Goal: Task Accomplishment & Management: Use online tool/utility

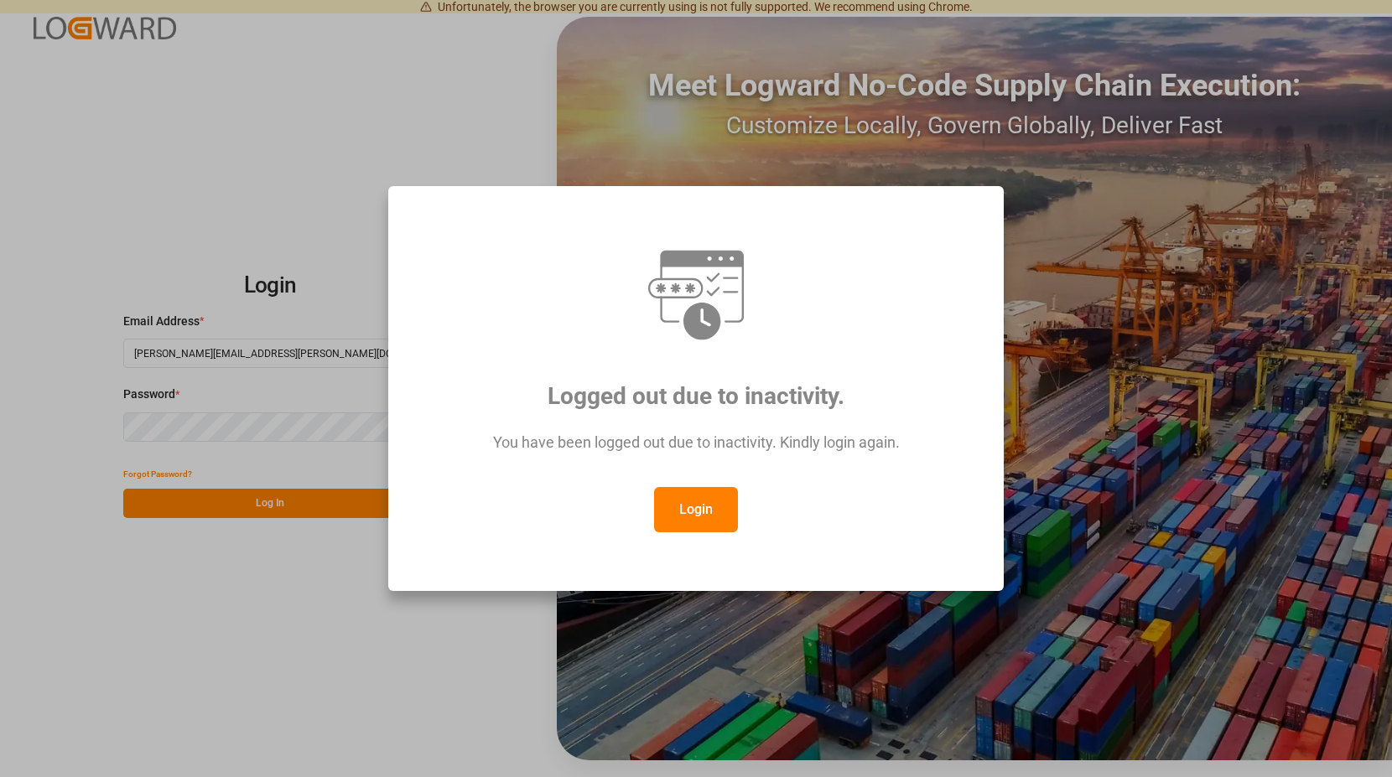
click at [680, 503] on button "Login" at bounding box center [696, 509] width 84 height 45
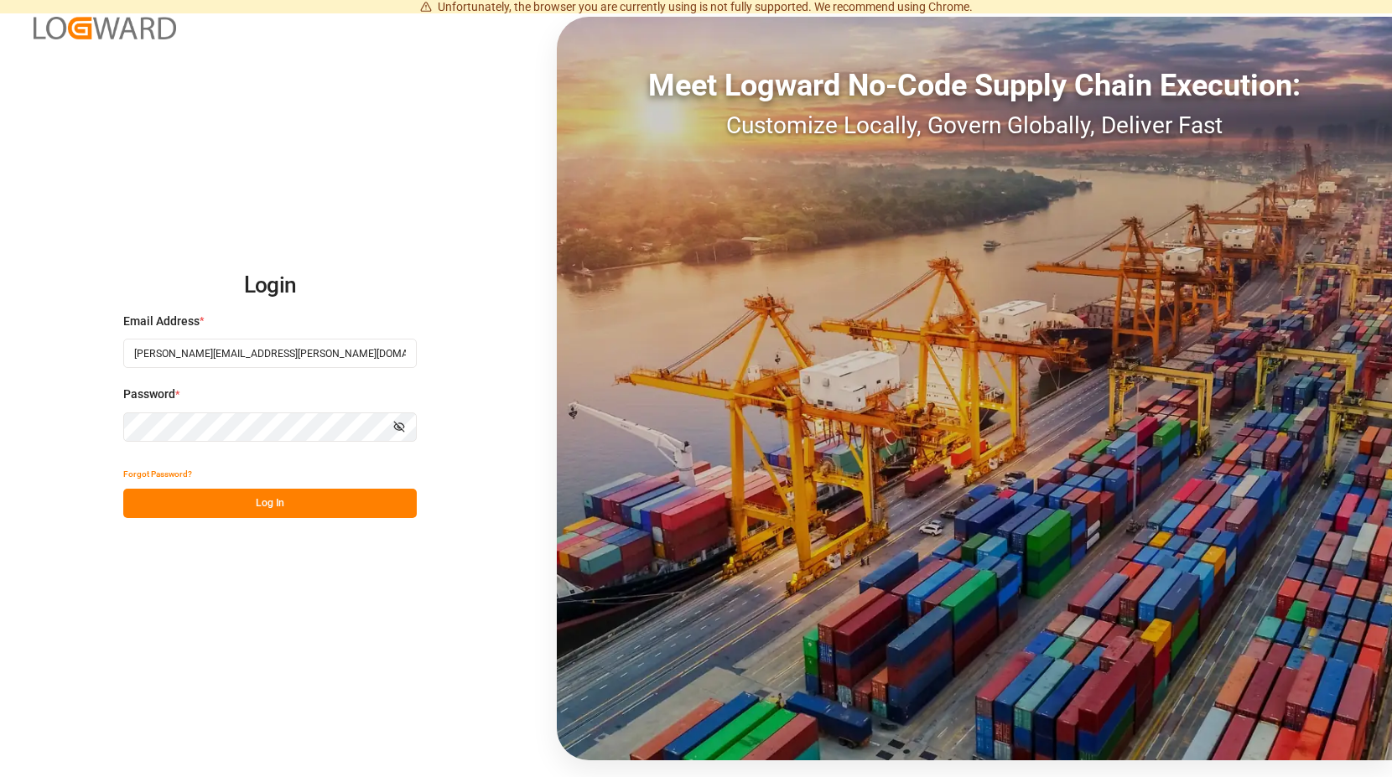
click at [274, 490] on button "Log In" at bounding box center [270, 503] width 294 height 29
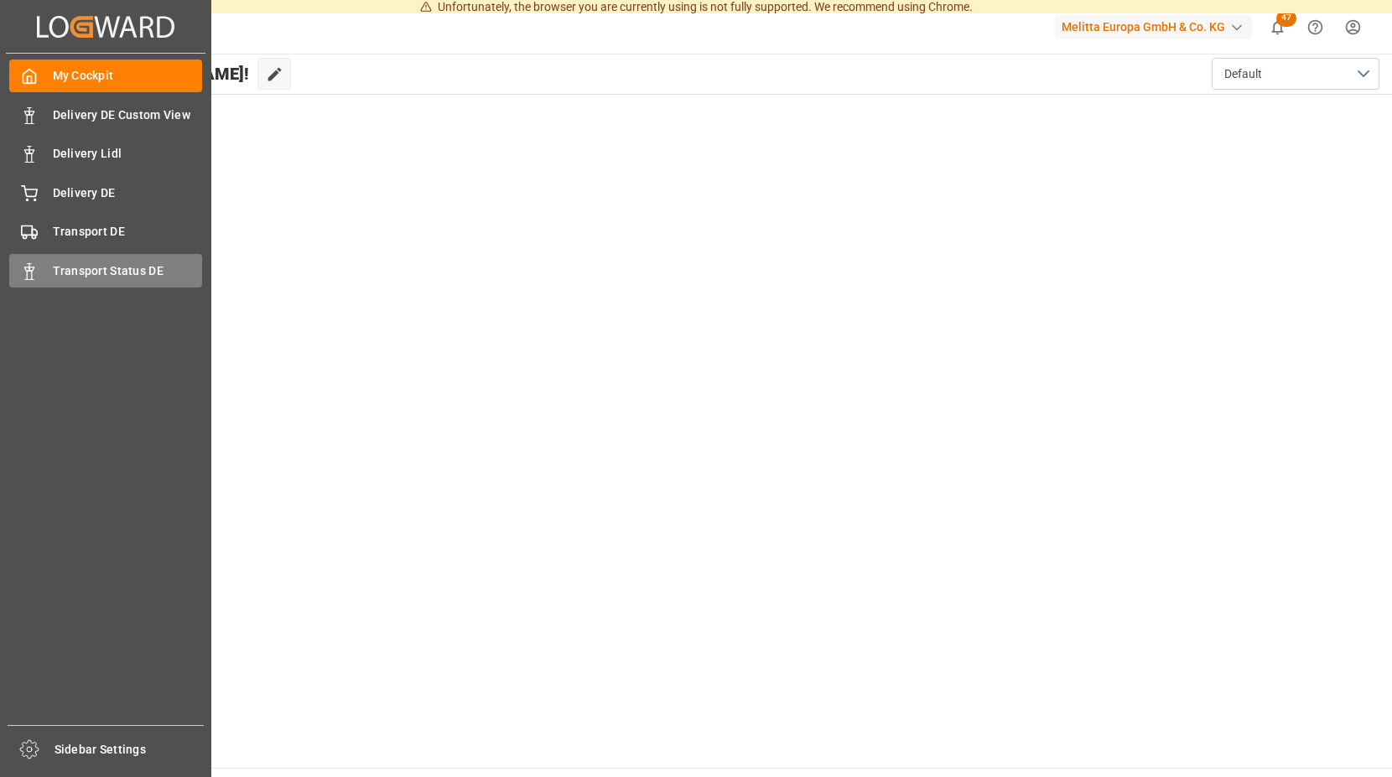
click at [26, 264] on div "Transport Status DE Transport Status DE" at bounding box center [105, 270] width 193 height 33
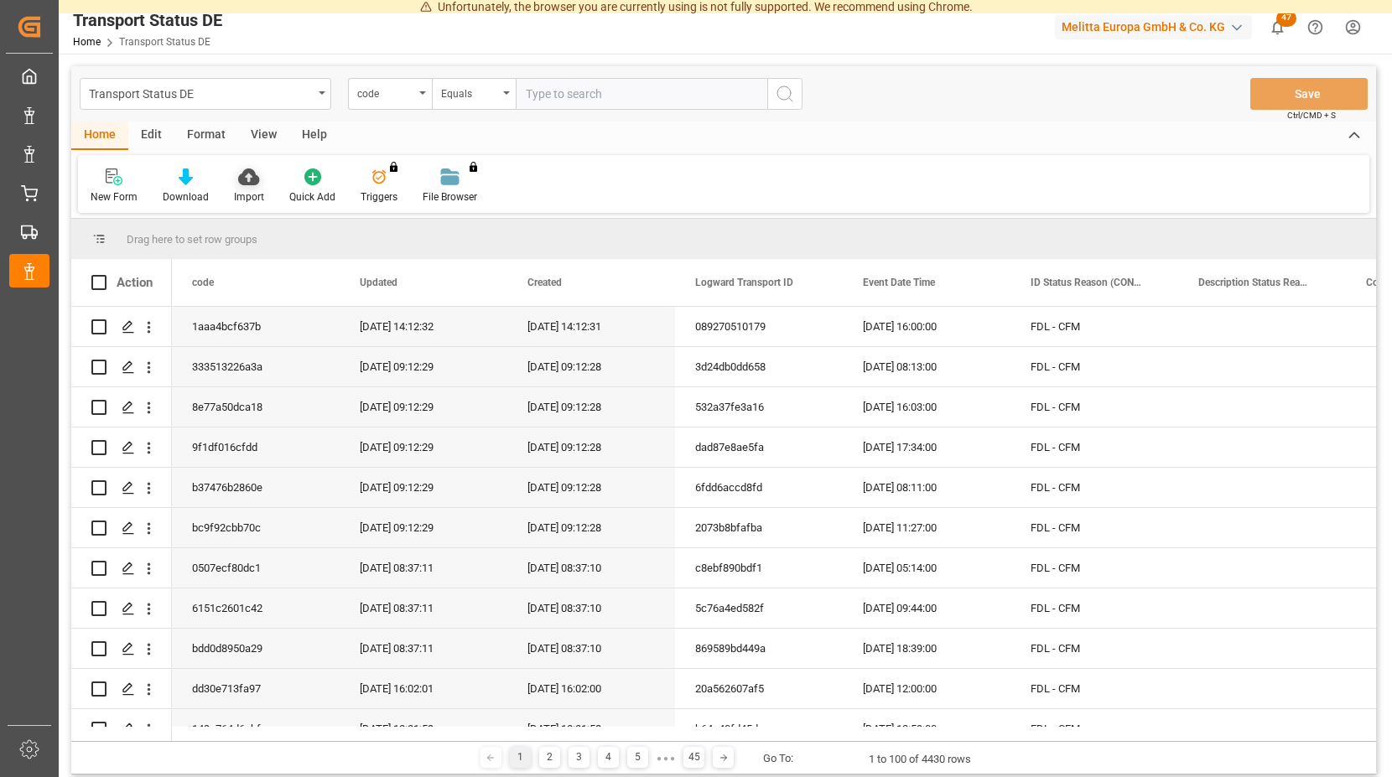
click at [244, 176] on icon at bounding box center [248, 177] width 21 height 17
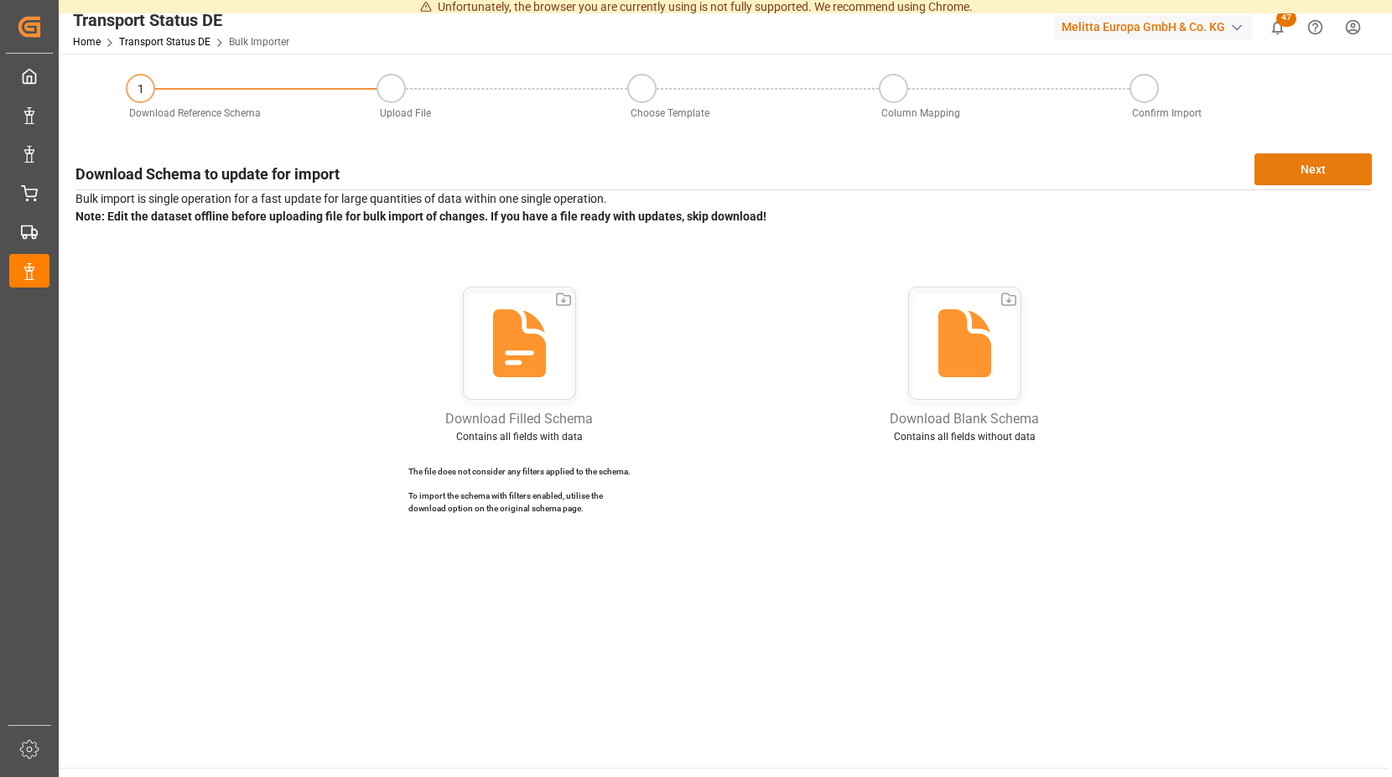
click at [1308, 166] on button "Next" at bounding box center [1313, 169] width 117 height 32
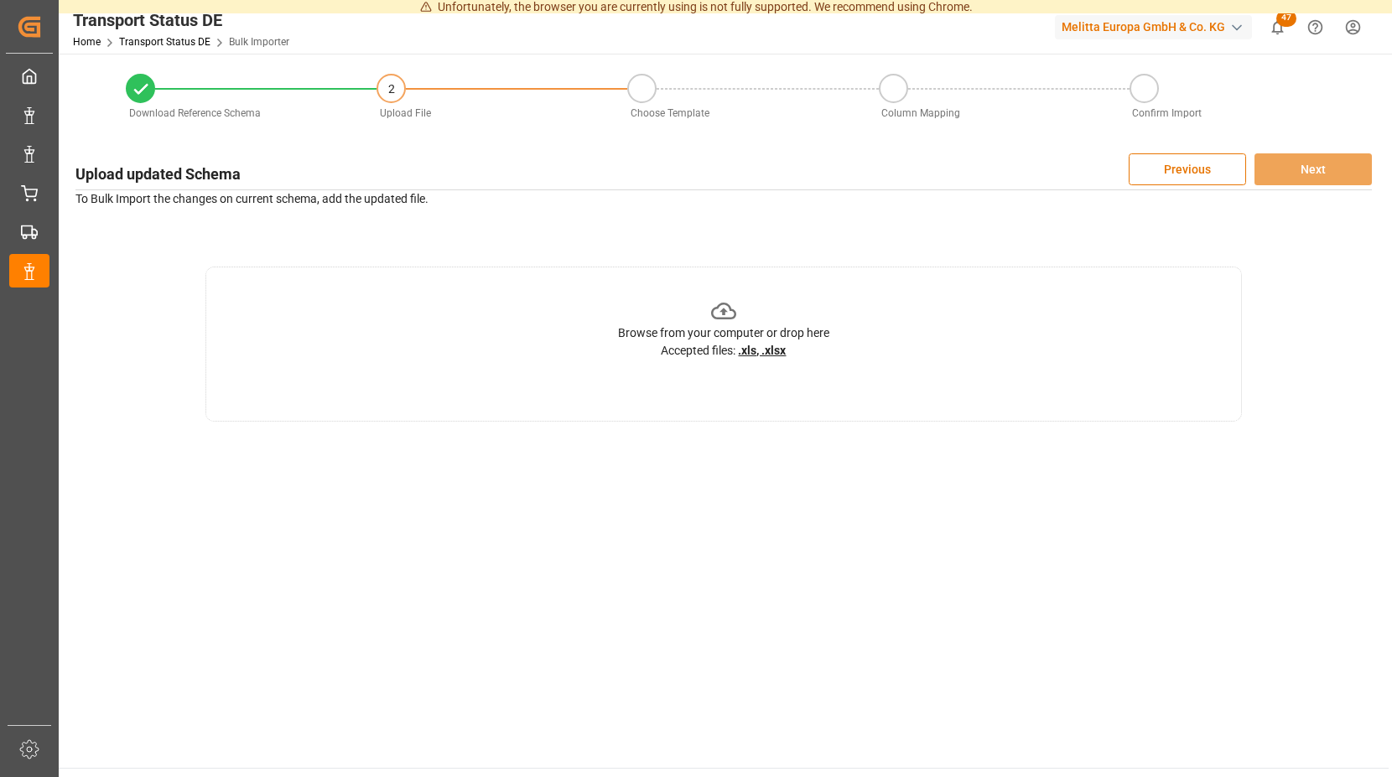
click at [725, 308] on icon at bounding box center [724, 312] width 26 height 26
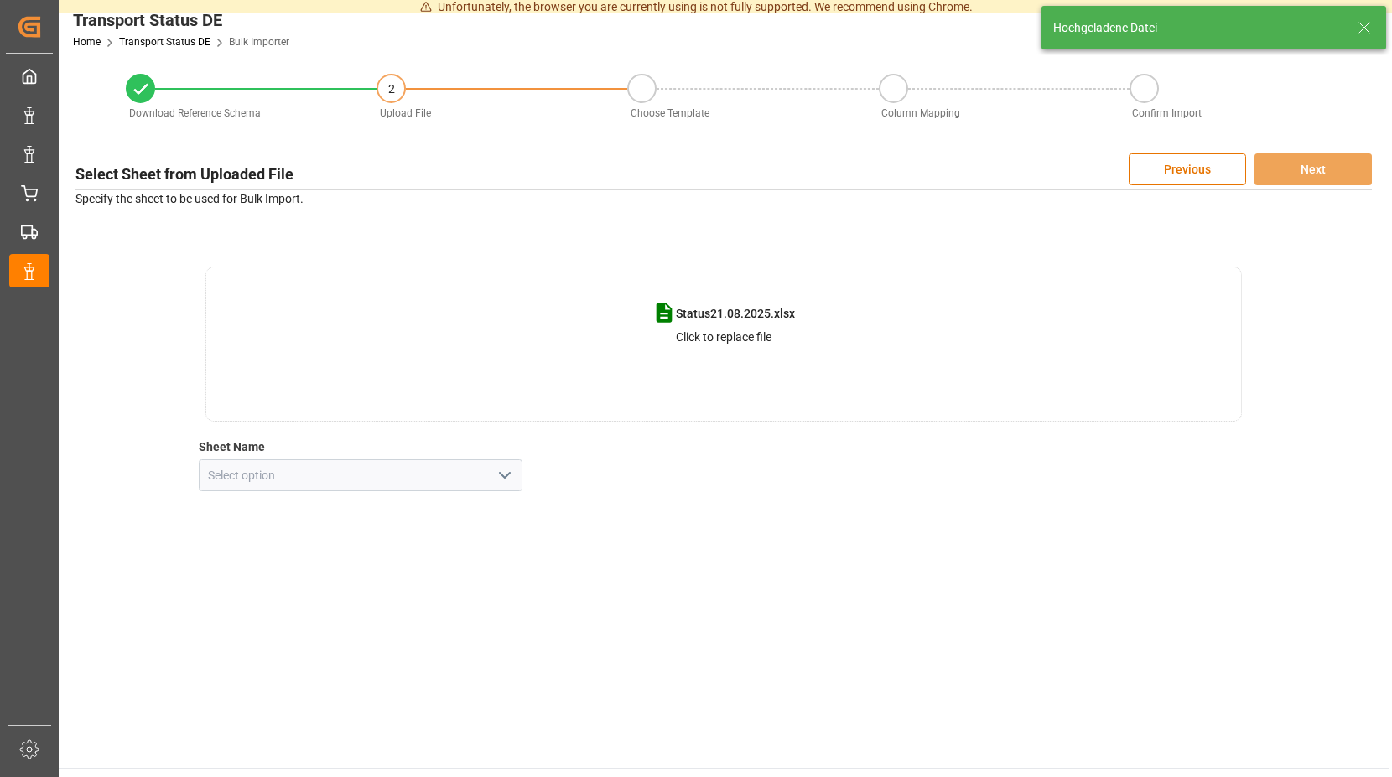
click at [508, 478] on icon "open menu" at bounding box center [505, 475] width 20 height 20
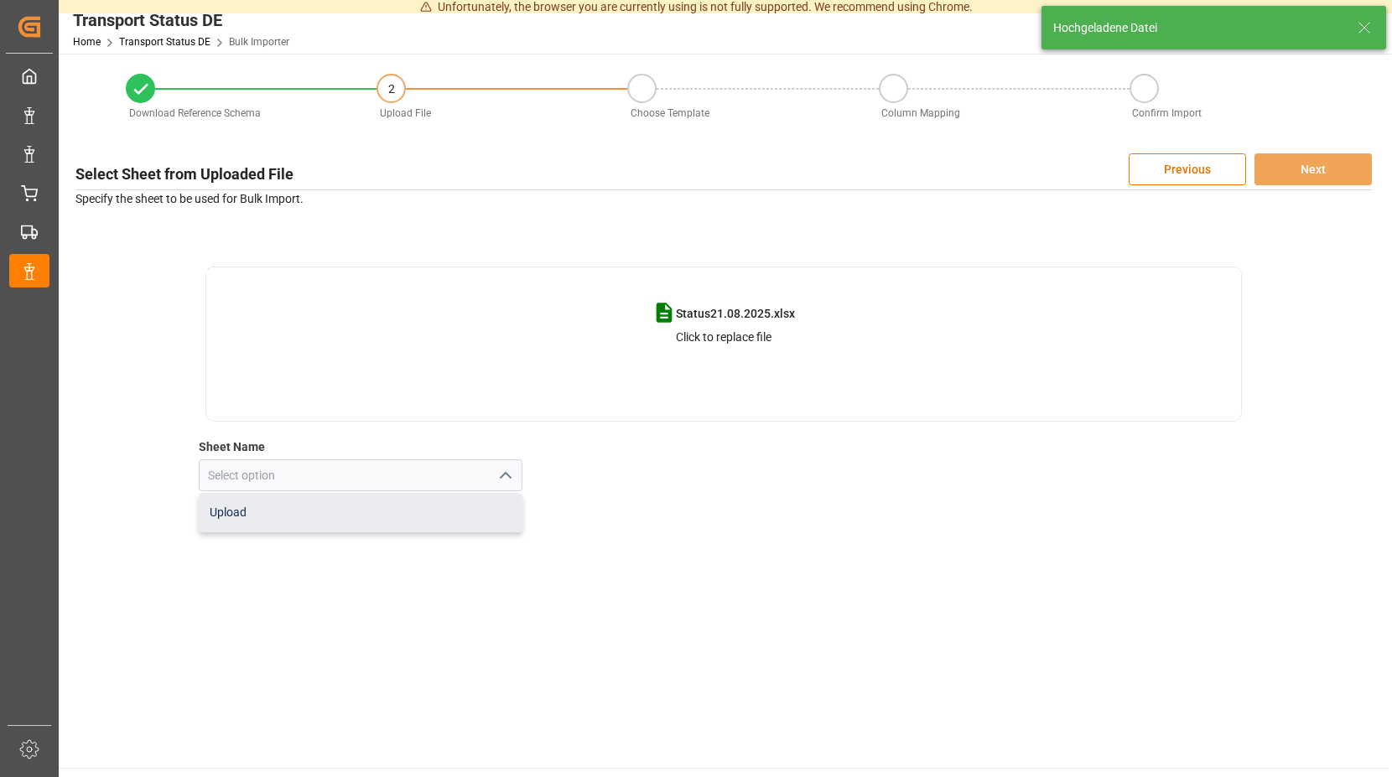
click at [271, 522] on div "Upload" at bounding box center [361, 513] width 323 height 38
type input "Upload"
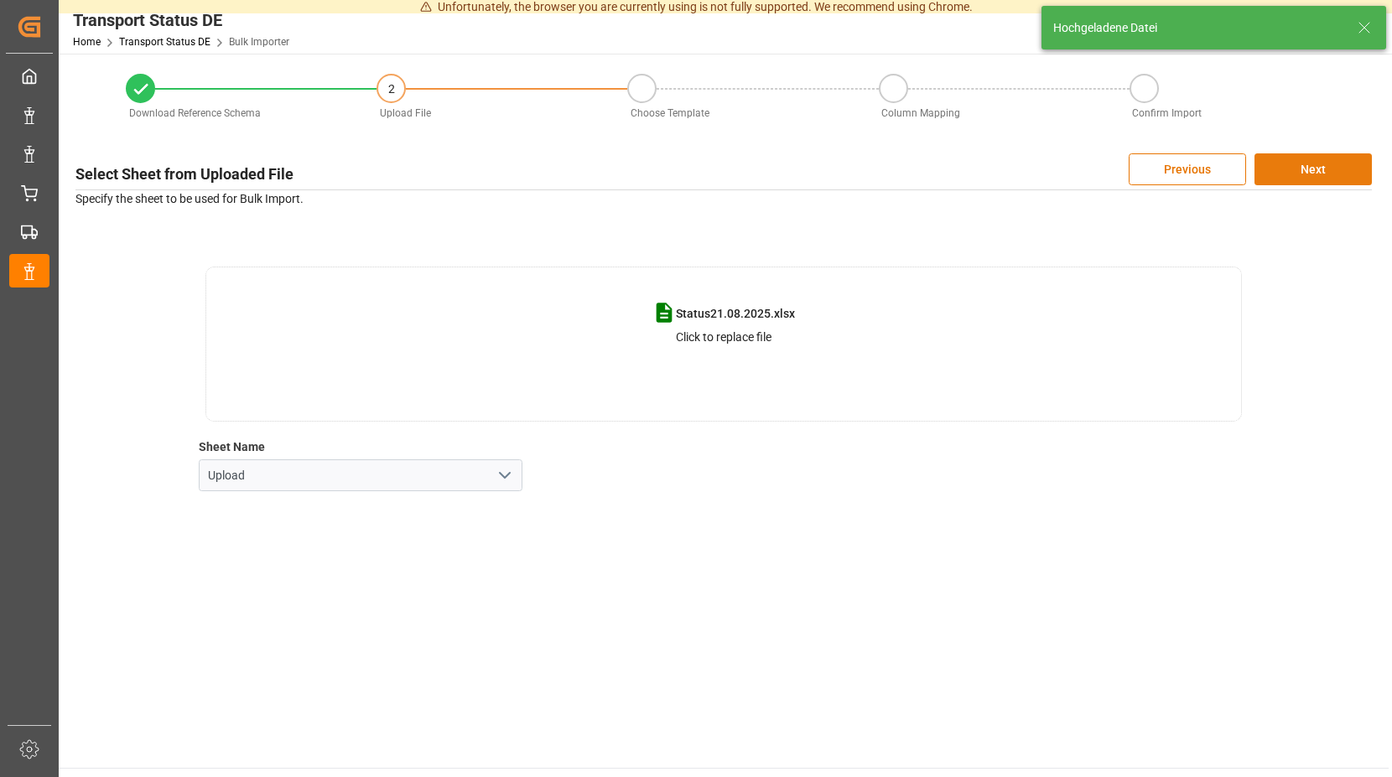
click at [1298, 164] on button "Next" at bounding box center [1313, 169] width 117 height 32
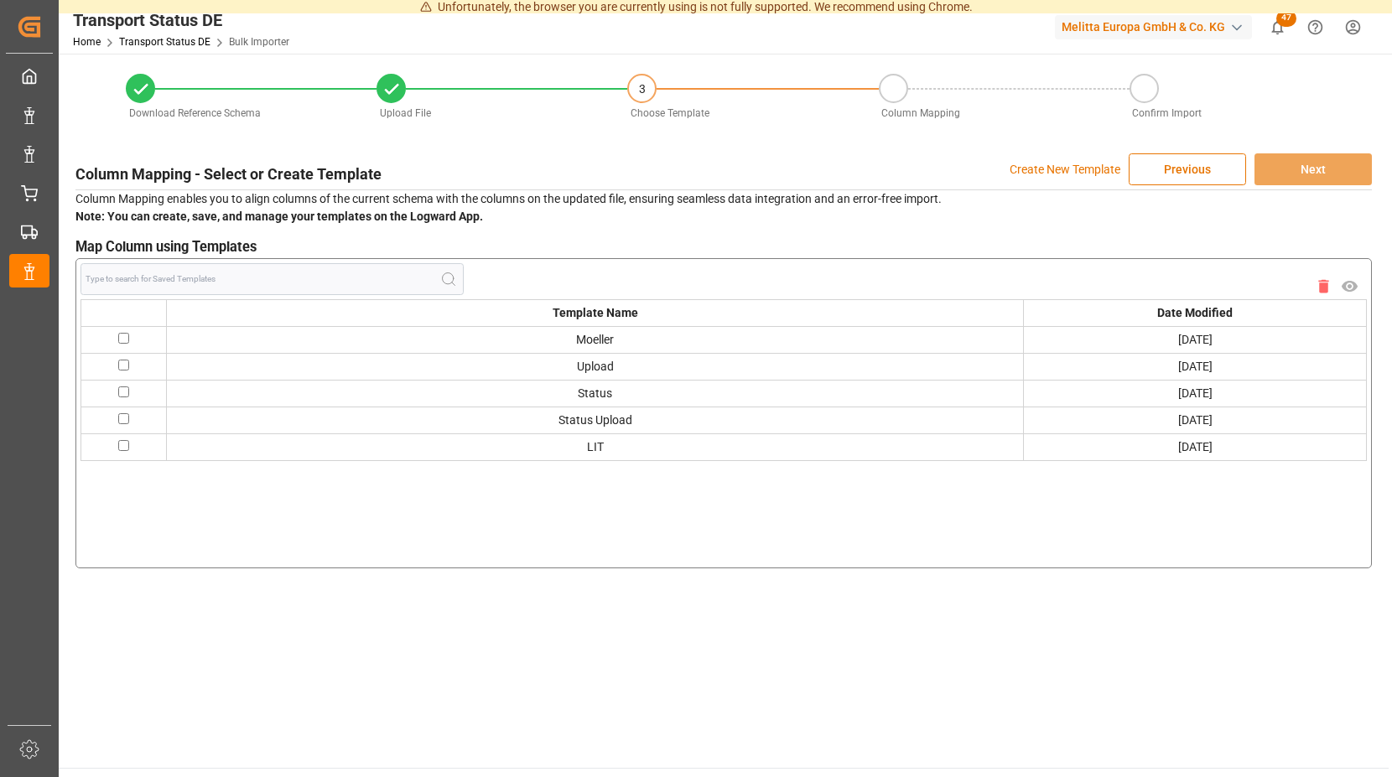
click at [126, 339] on input "checkbox" at bounding box center [123, 338] width 11 height 11
checkbox input "true"
click at [1284, 166] on button "Next" at bounding box center [1313, 169] width 117 height 32
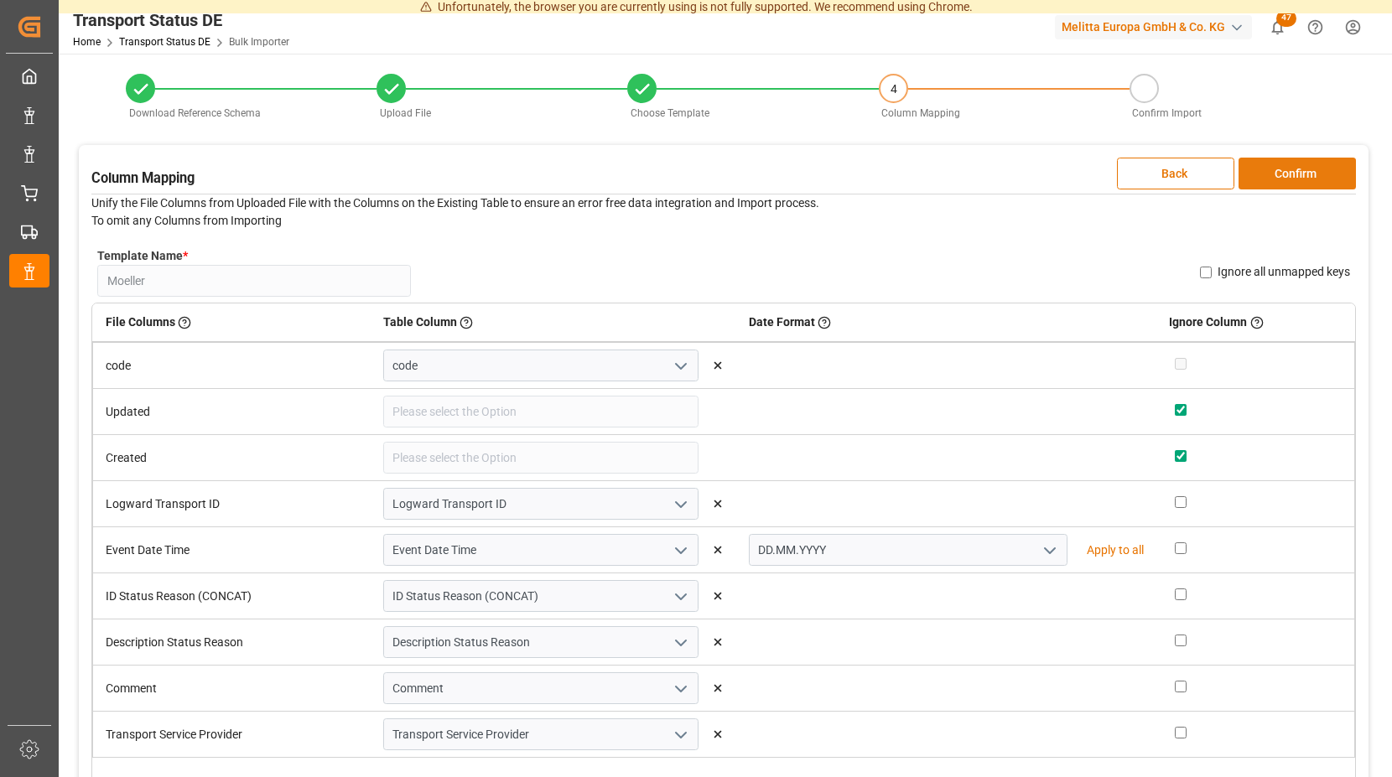
click at [1283, 170] on button "Confirm" at bounding box center [1297, 174] width 117 height 32
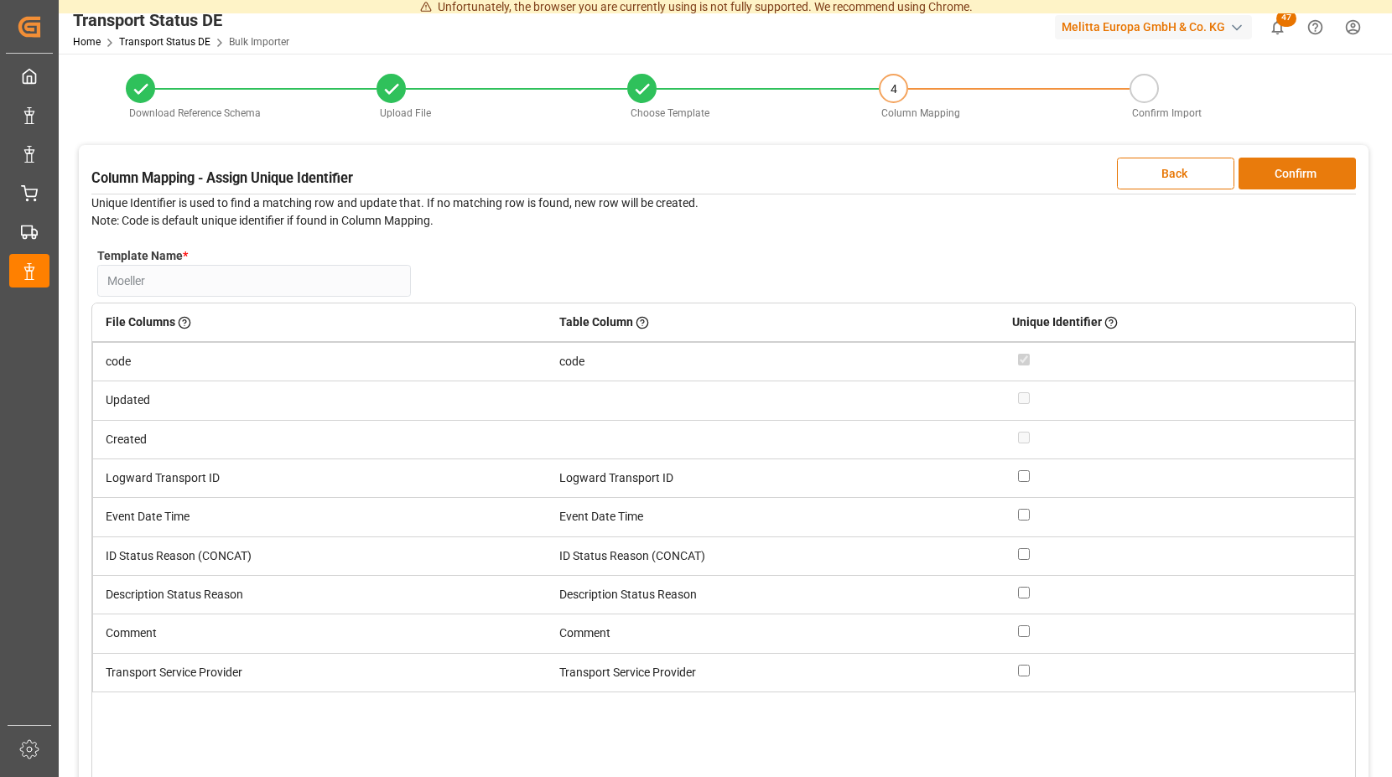
click at [1283, 170] on button "Confirm" at bounding box center [1297, 174] width 117 height 32
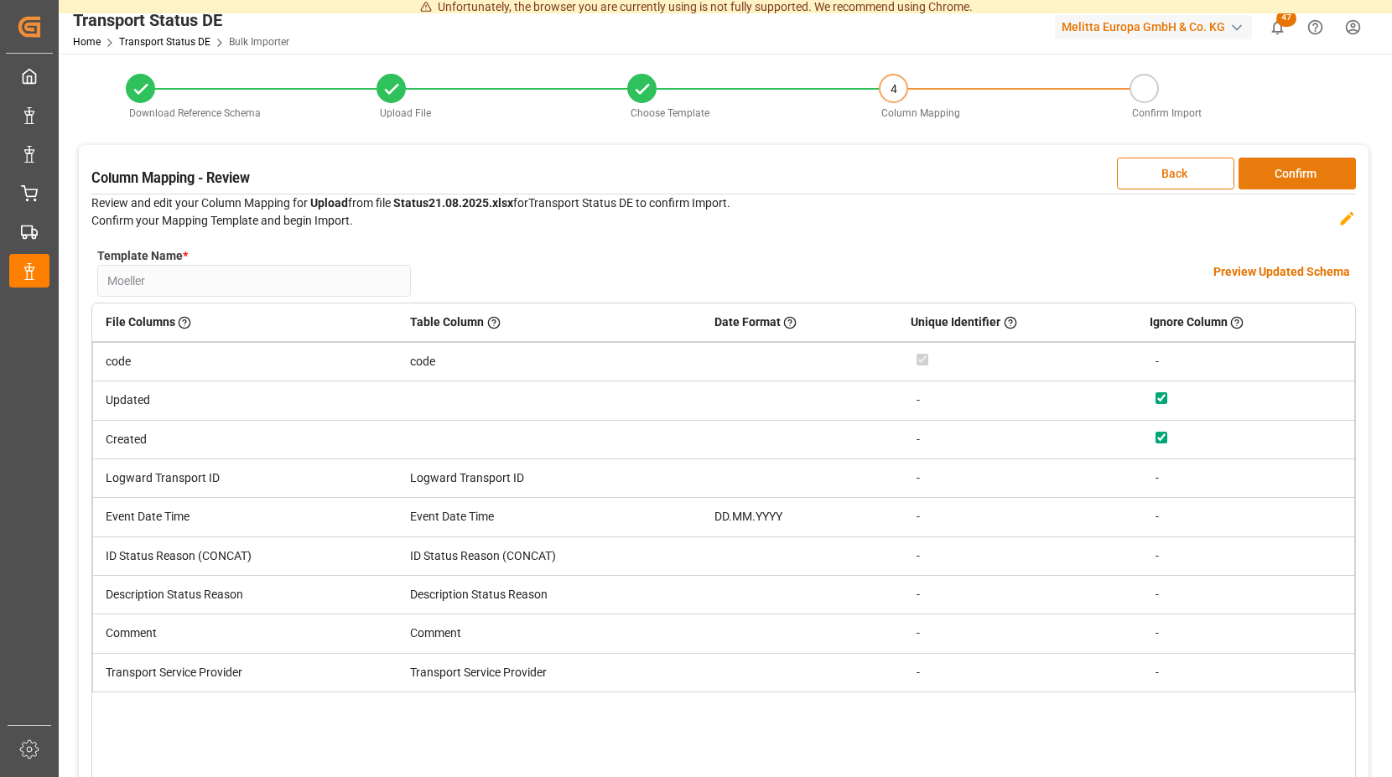
click at [1283, 170] on button "Confirm" at bounding box center [1297, 174] width 117 height 32
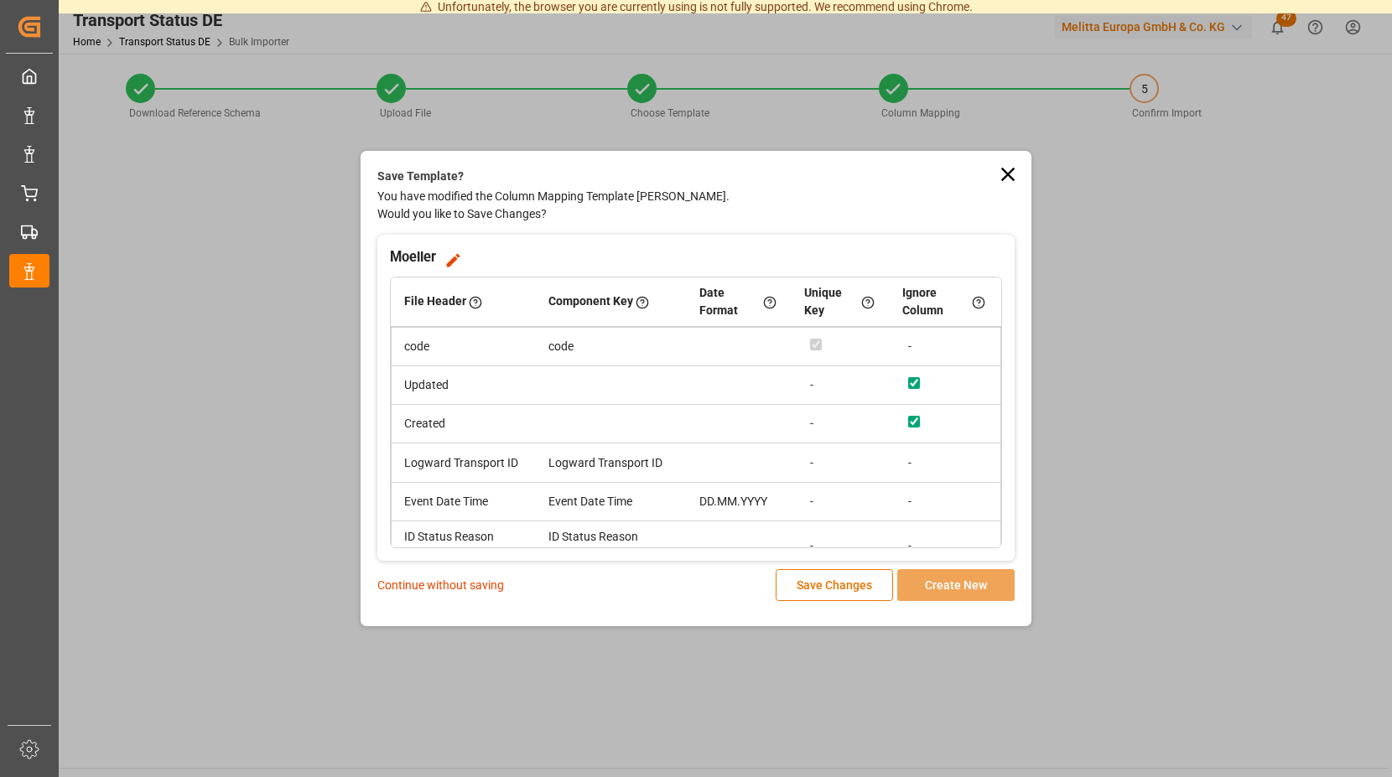
click at [465, 583] on p "Continue without saving" at bounding box center [440, 586] width 127 height 18
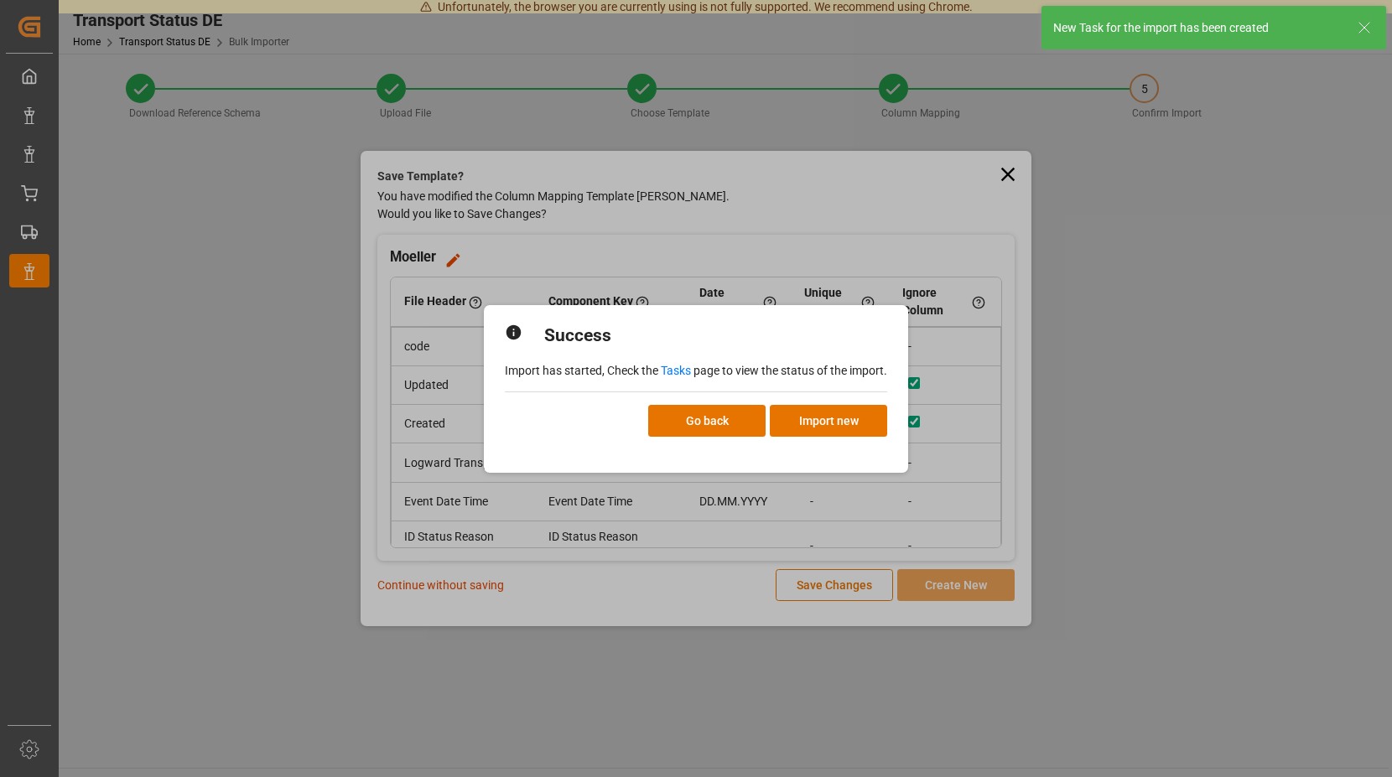
click at [679, 371] on link "Tasks" at bounding box center [676, 370] width 30 height 13
